Goal: Task Accomplishment & Management: Use online tool/utility

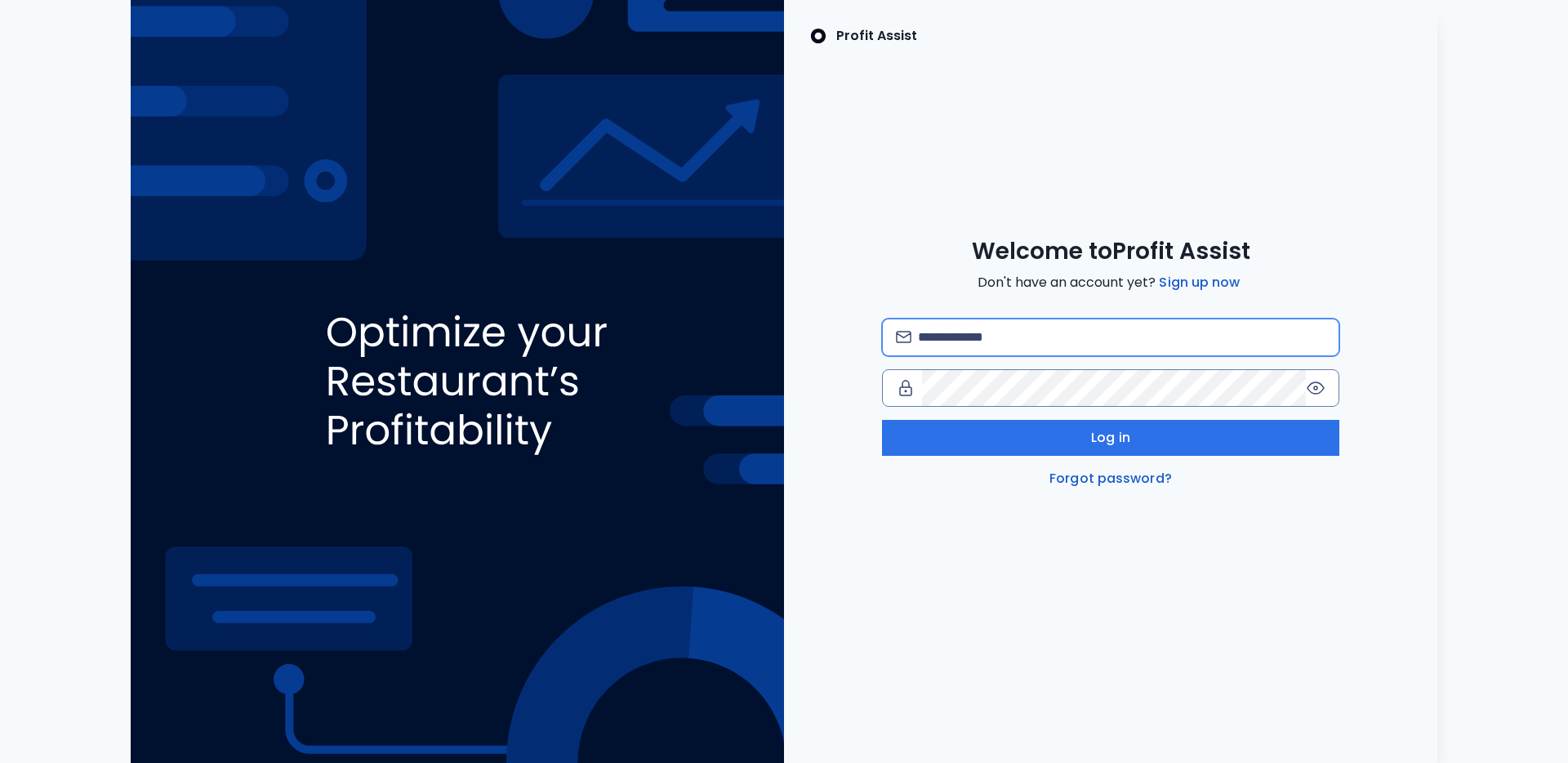
click at [1038, 326] on input "email" at bounding box center [1121, 337] width 407 height 36
type input "**********"
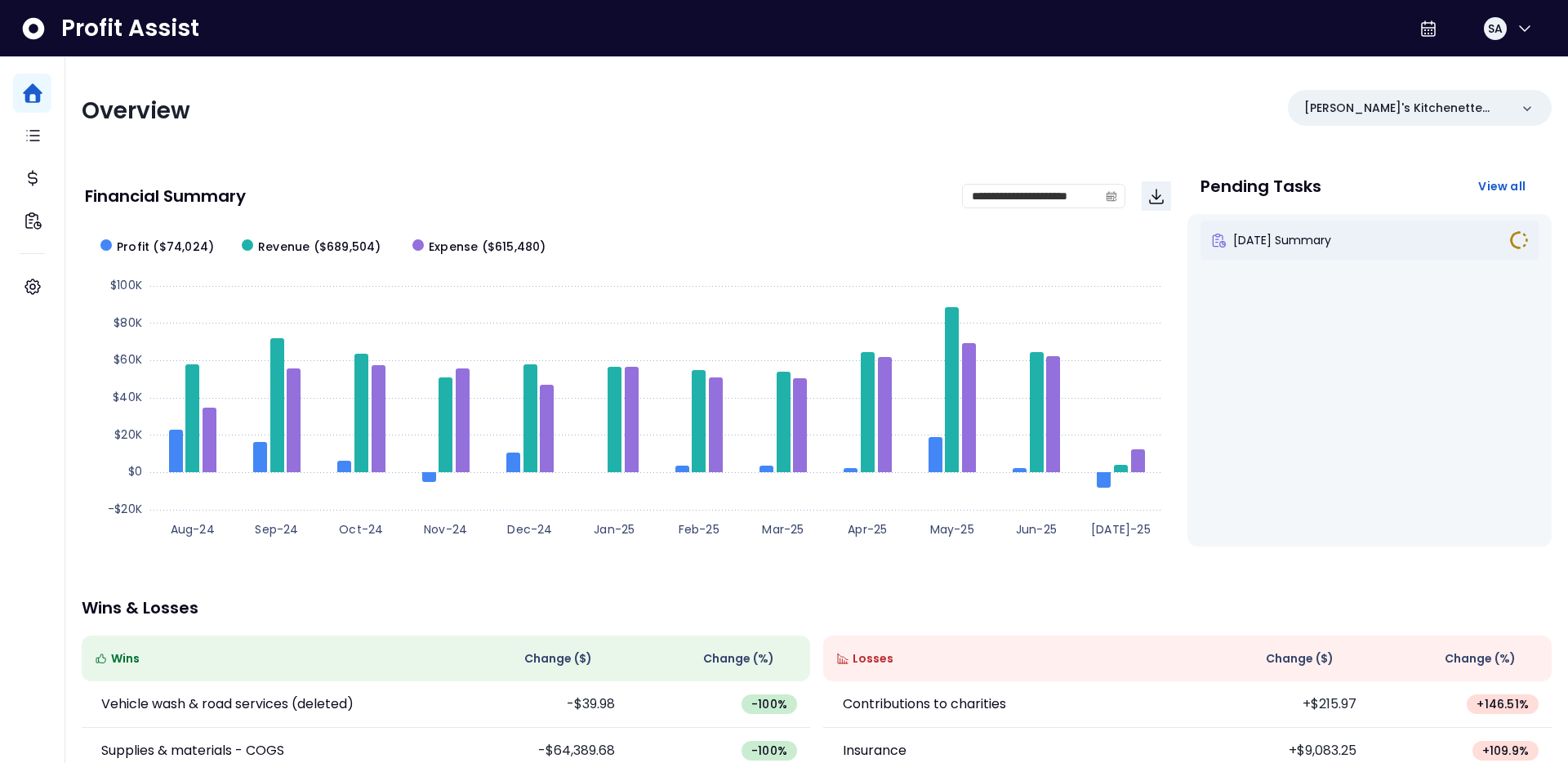
click at [1331, 236] on span "[DATE] Summary" at bounding box center [1282, 240] width 98 height 16
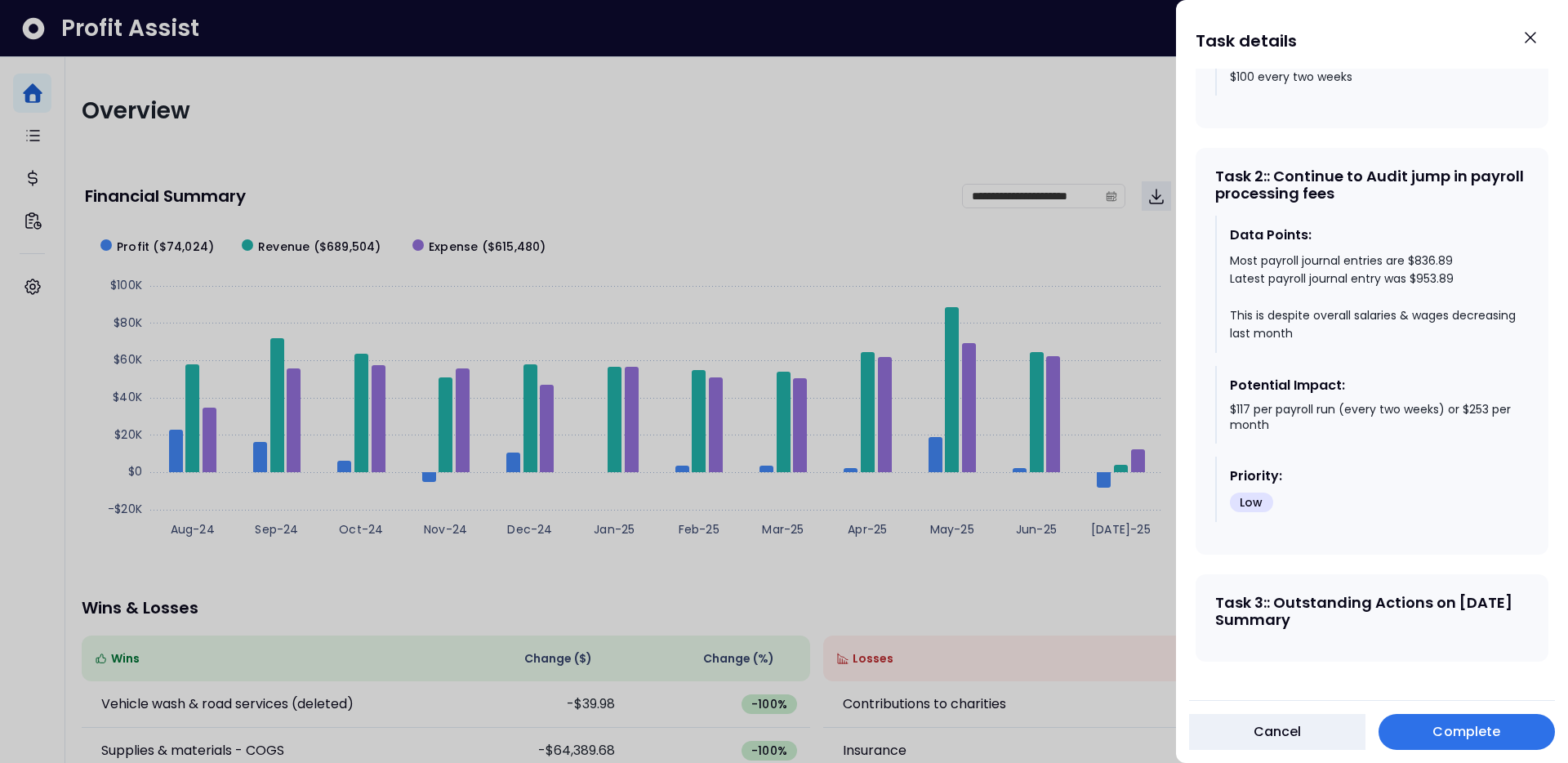
scroll to position [1340, 0]
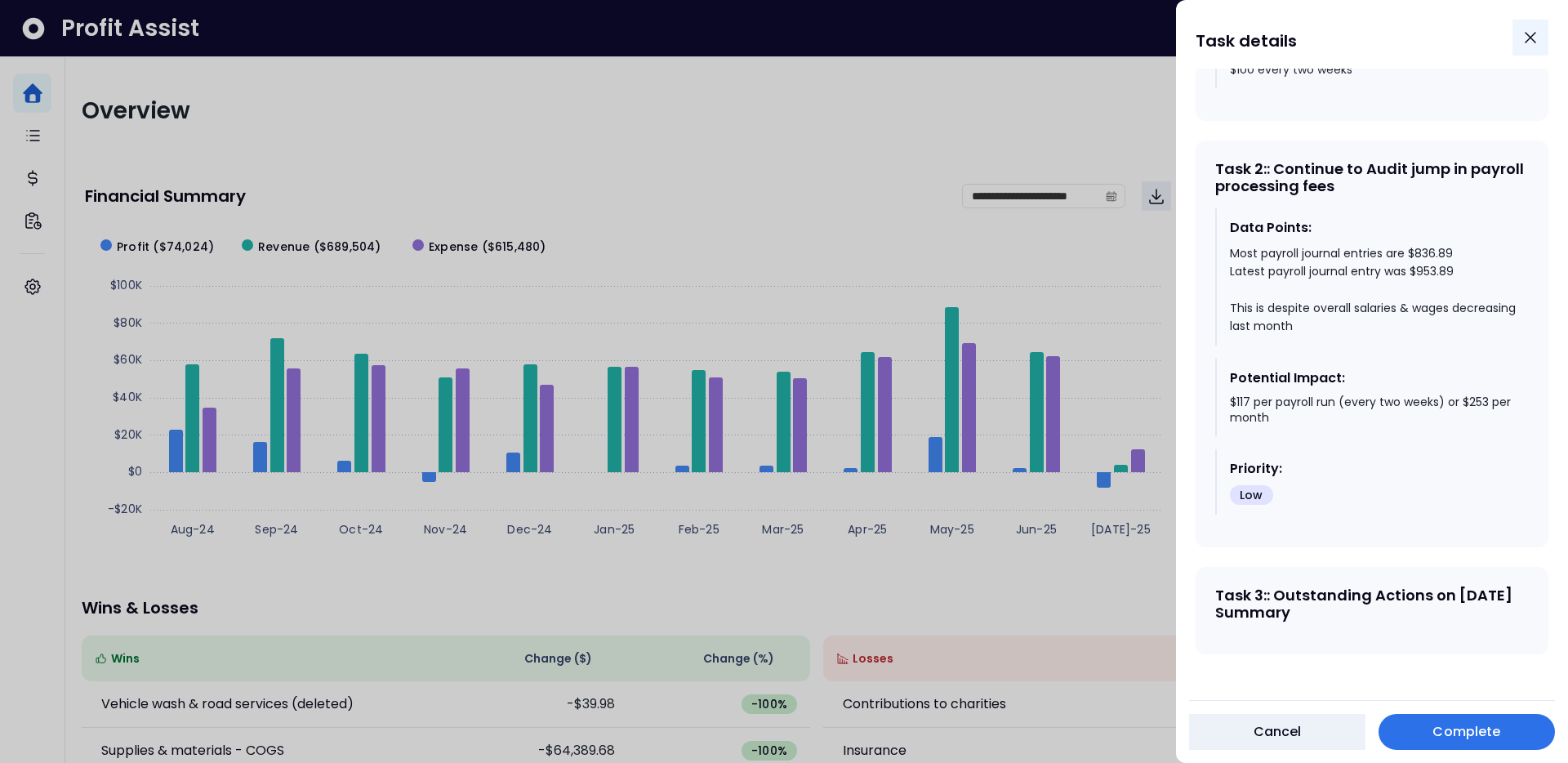
click at [1523, 33] on icon "Close" at bounding box center [1531, 38] width 20 height 20
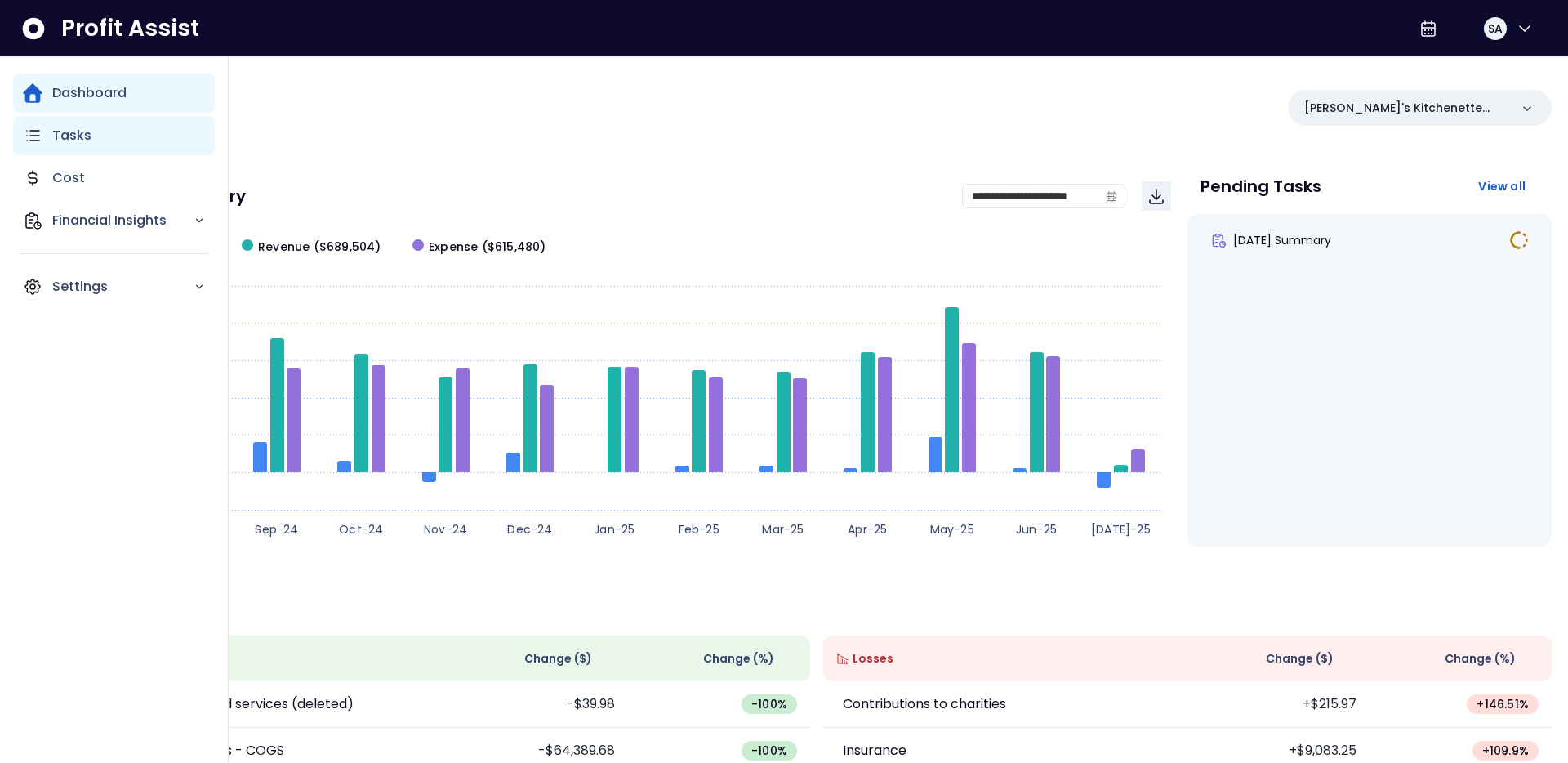
click at [51, 137] on div "Tasks" at bounding box center [114, 136] width 202 height 40
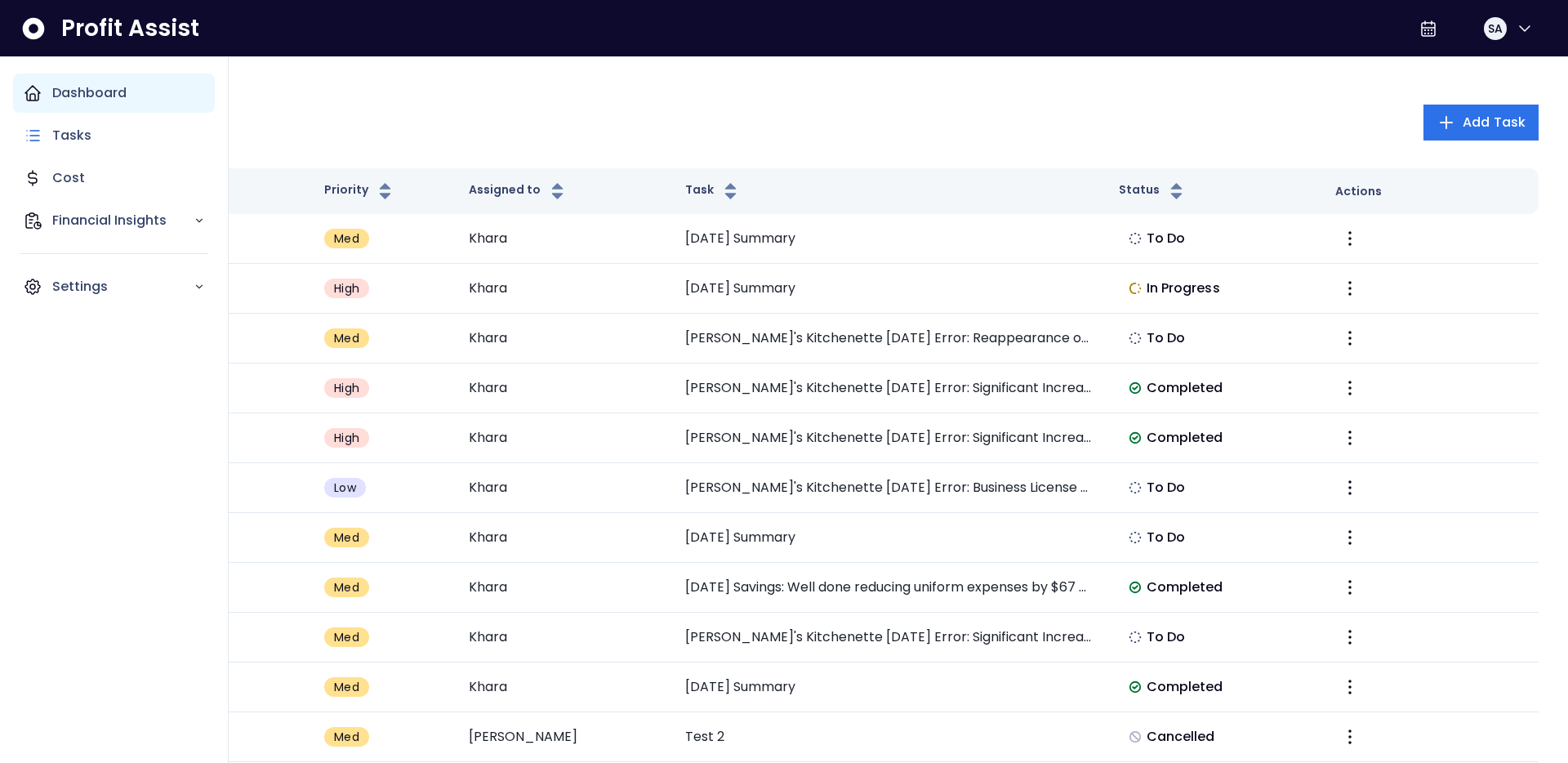
click at [72, 90] on p "Dashboard" at bounding box center [89, 93] width 74 height 20
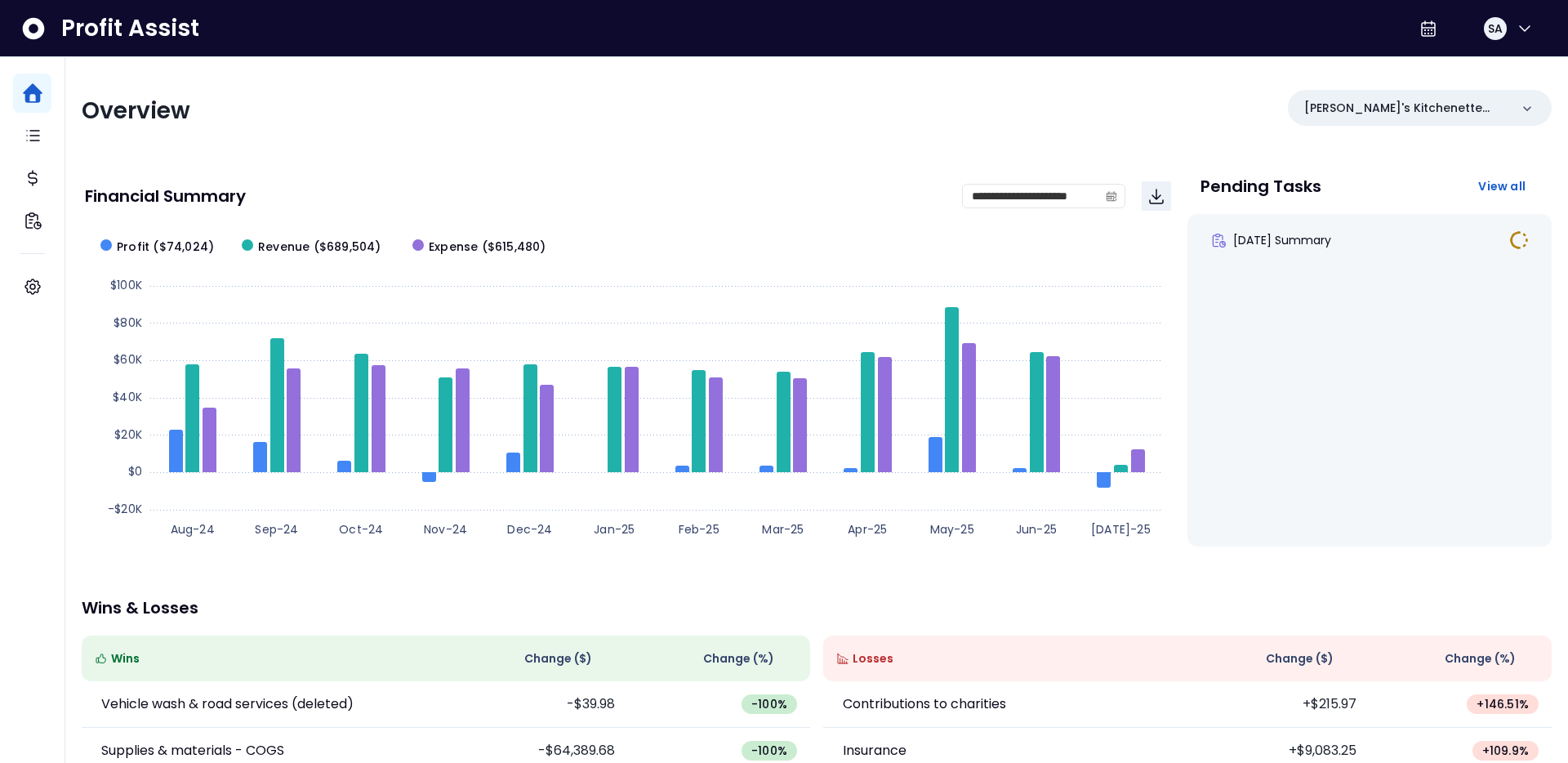
click at [337, 101] on div "Overview" at bounding box center [444, 111] width 726 height 30
